Goal: Transaction & Acquisition: Purchase product/service

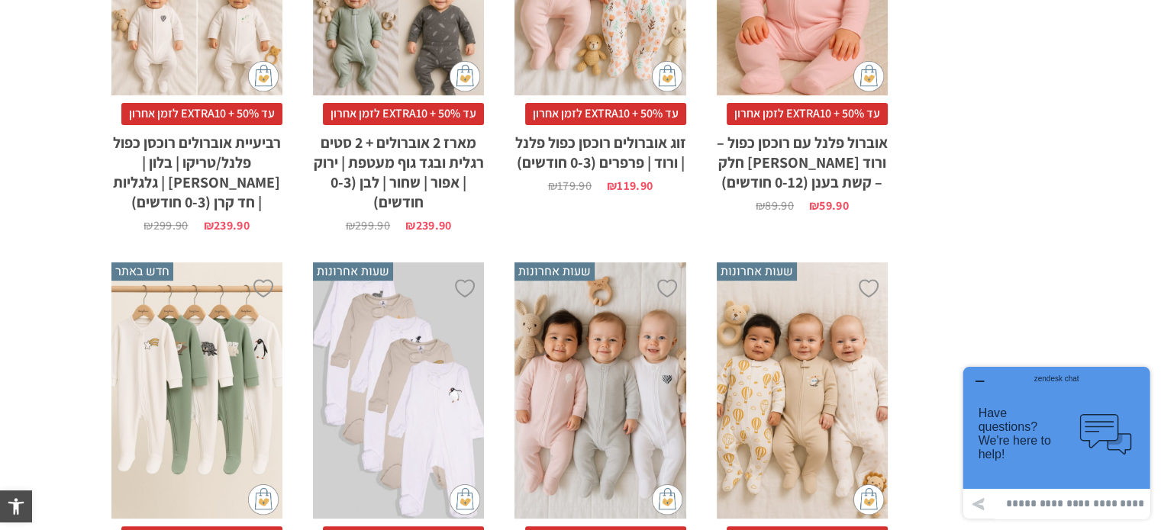
scroll to position [872, 0]
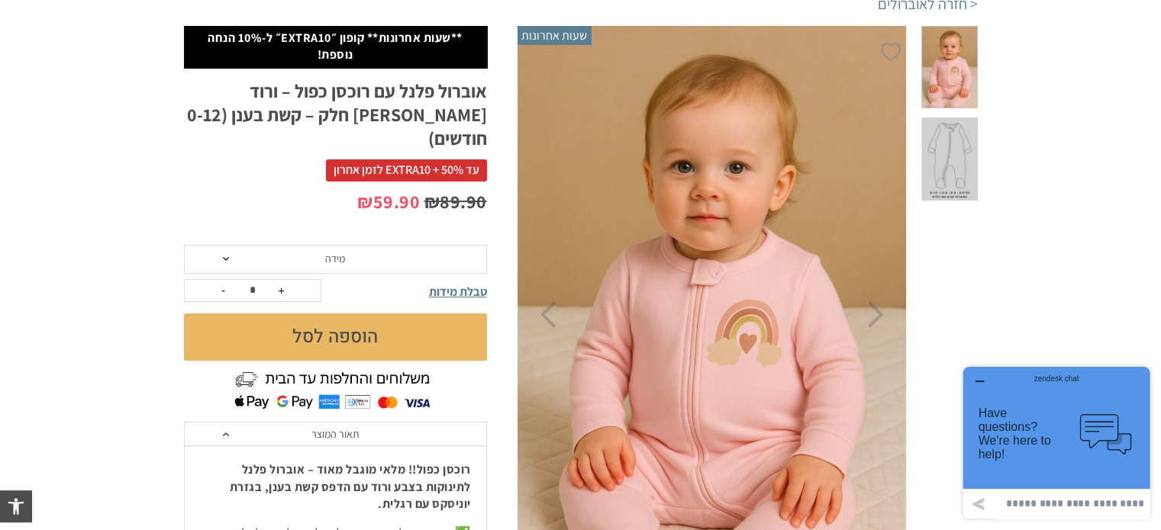
scroll to position [176, 0]
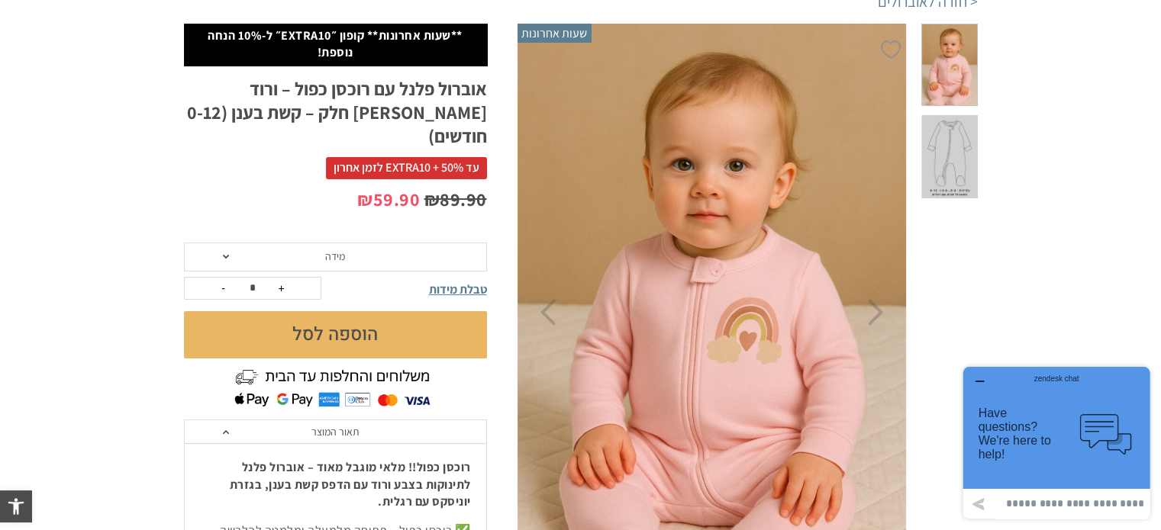
click at [390, 246] on form "**********" at bounding box center [335, 301] width 303 height 116
click at [225, 243] on span "מידה" at bounding box center [335, 257] width 303 height 29
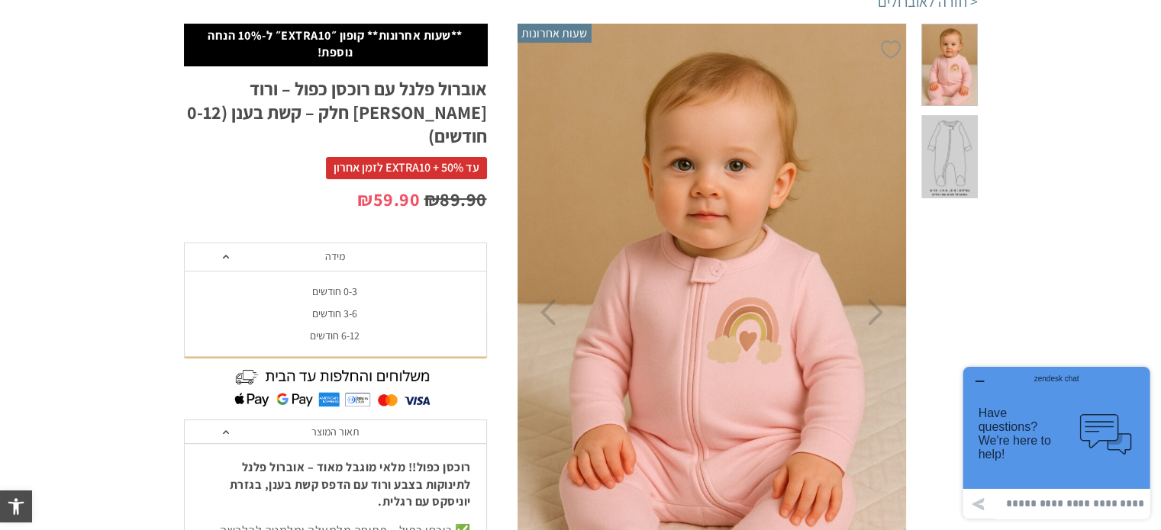
click at [343, 285] on div "0-3 חודשים" at bounding box center [334, 291] width 303 height 13
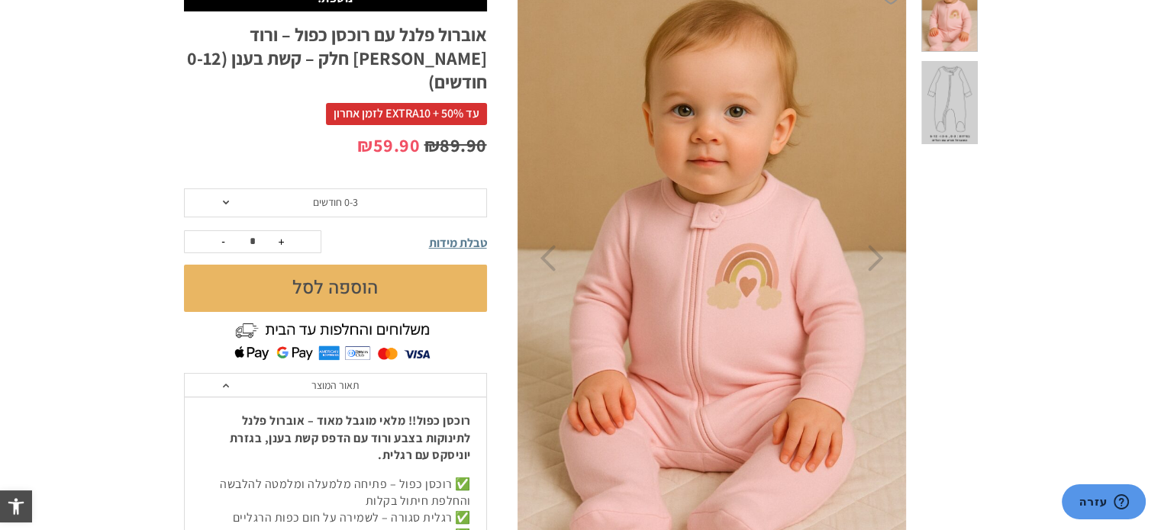
scroll to position [229, 0]
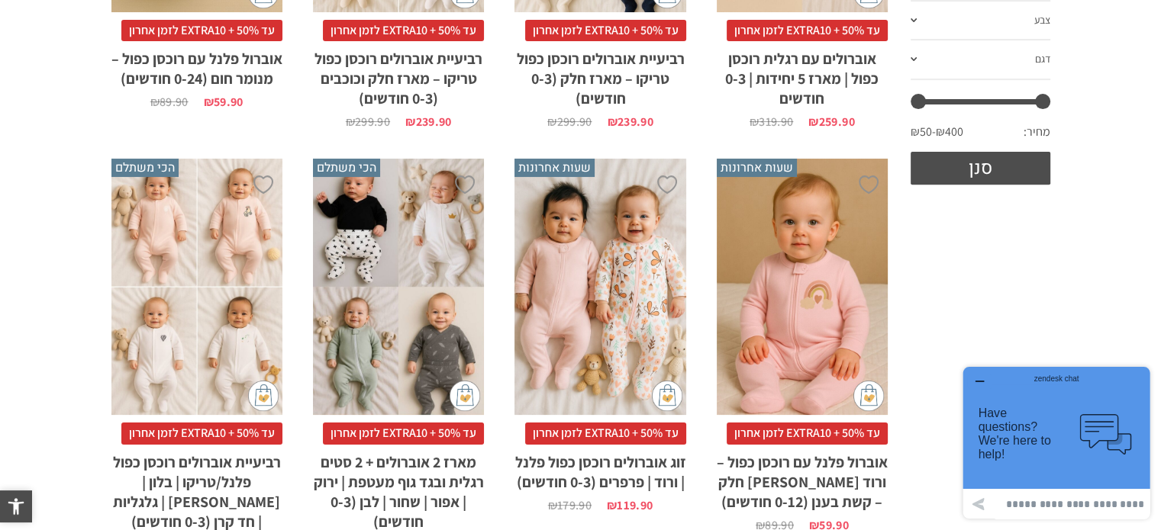
scroll to position [563, 0]
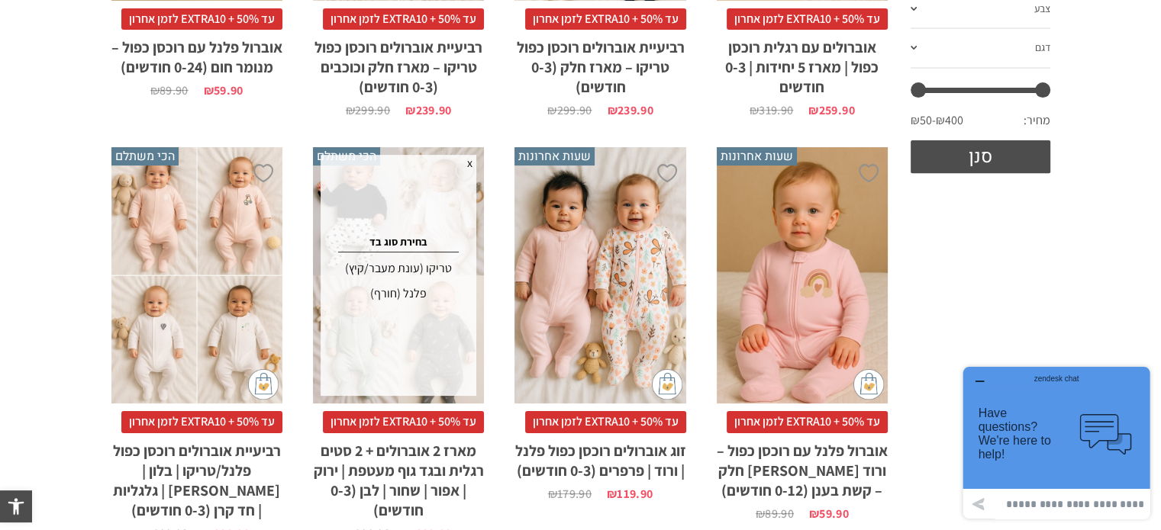
click at [623, 221] on div "x הוספה לסל" at bounding box center [599, 275] width 171 height 257
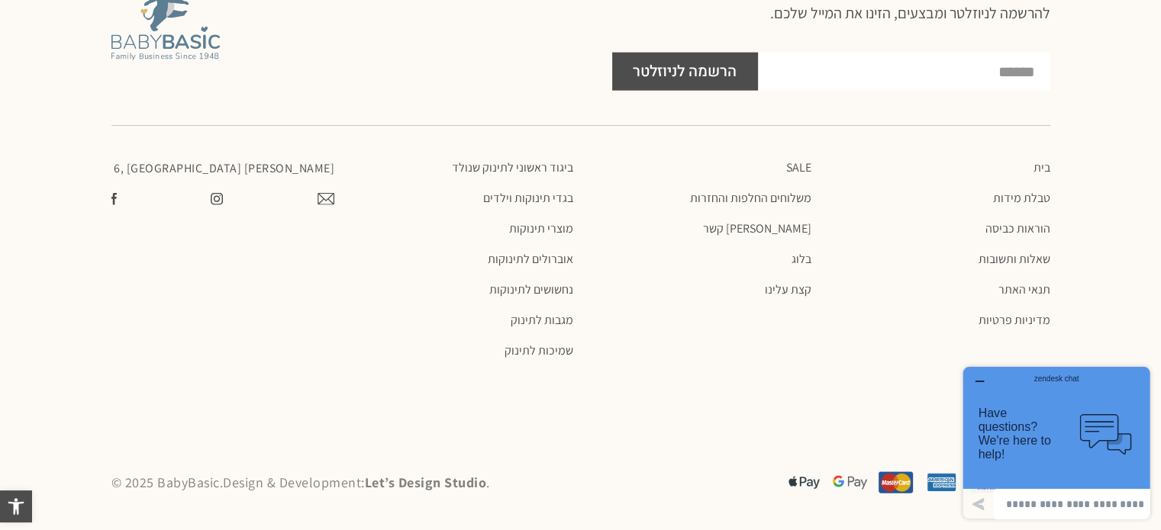
scroll to position [3702, 0]
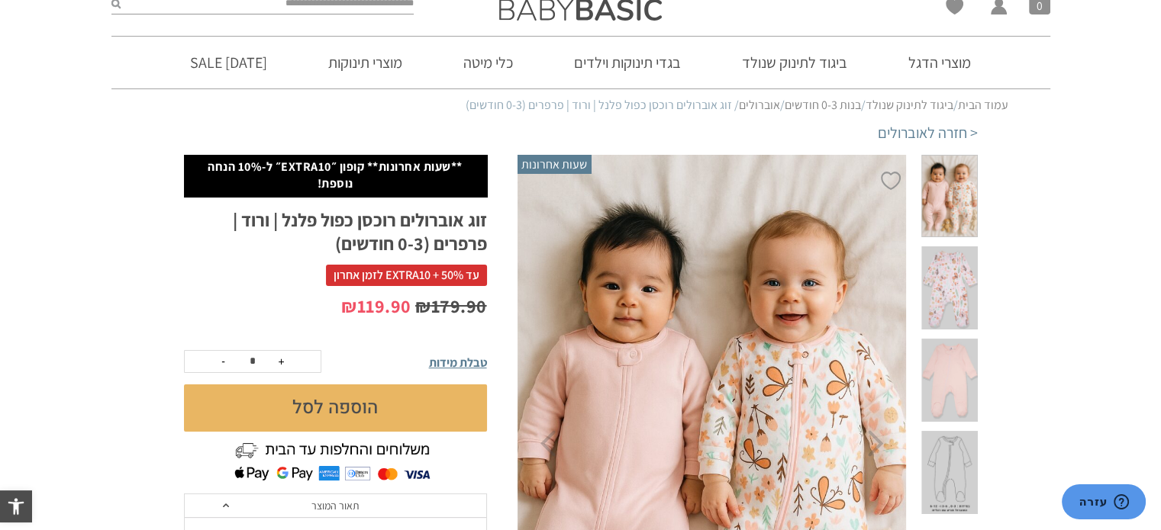
scroll to position [44, 0]
